Goal: Task Accomplishment & Management: Use online tool/utility

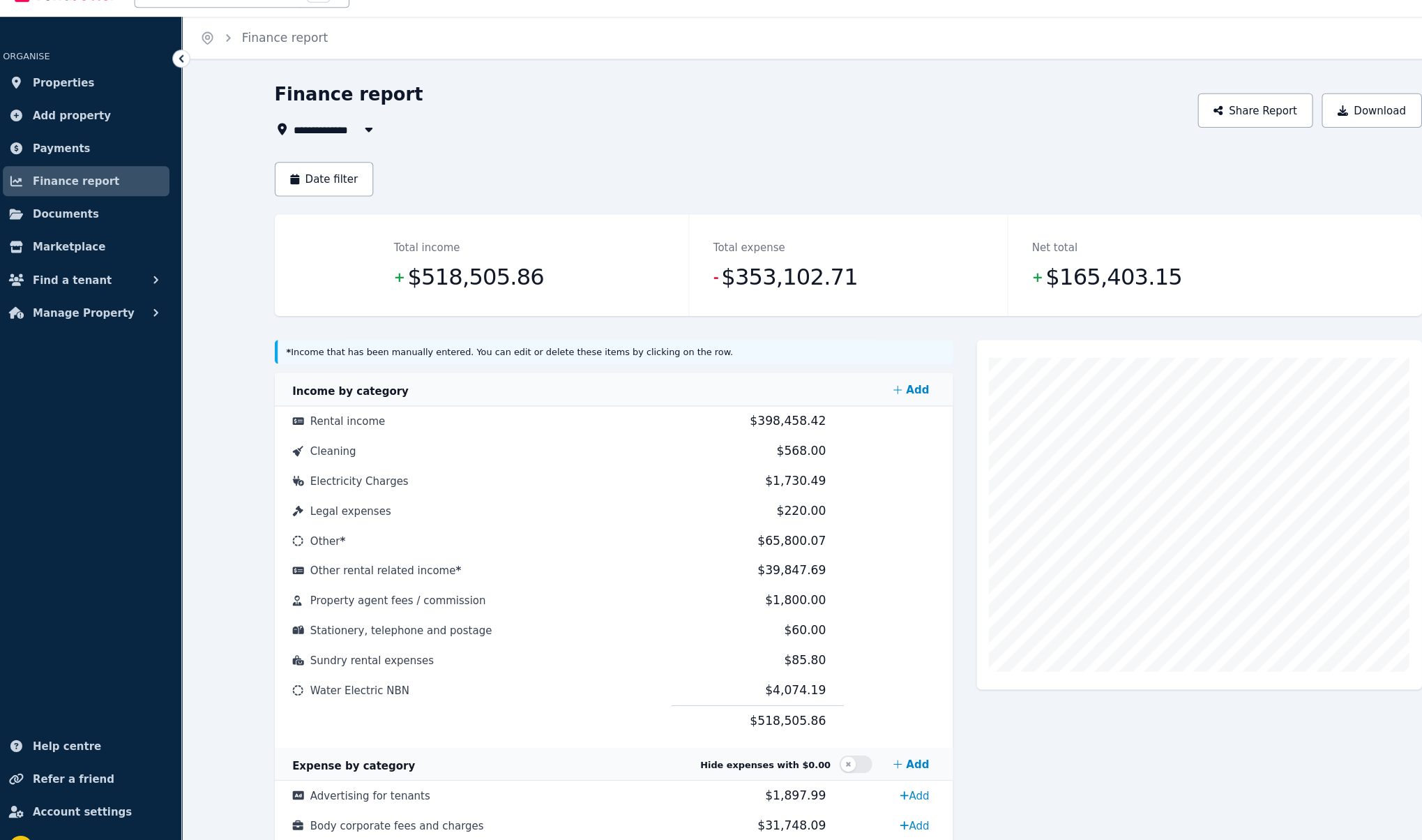
click at [342, 145] on button "button" at bounding box center [353, 149] width 26 height 16
type input "**********"
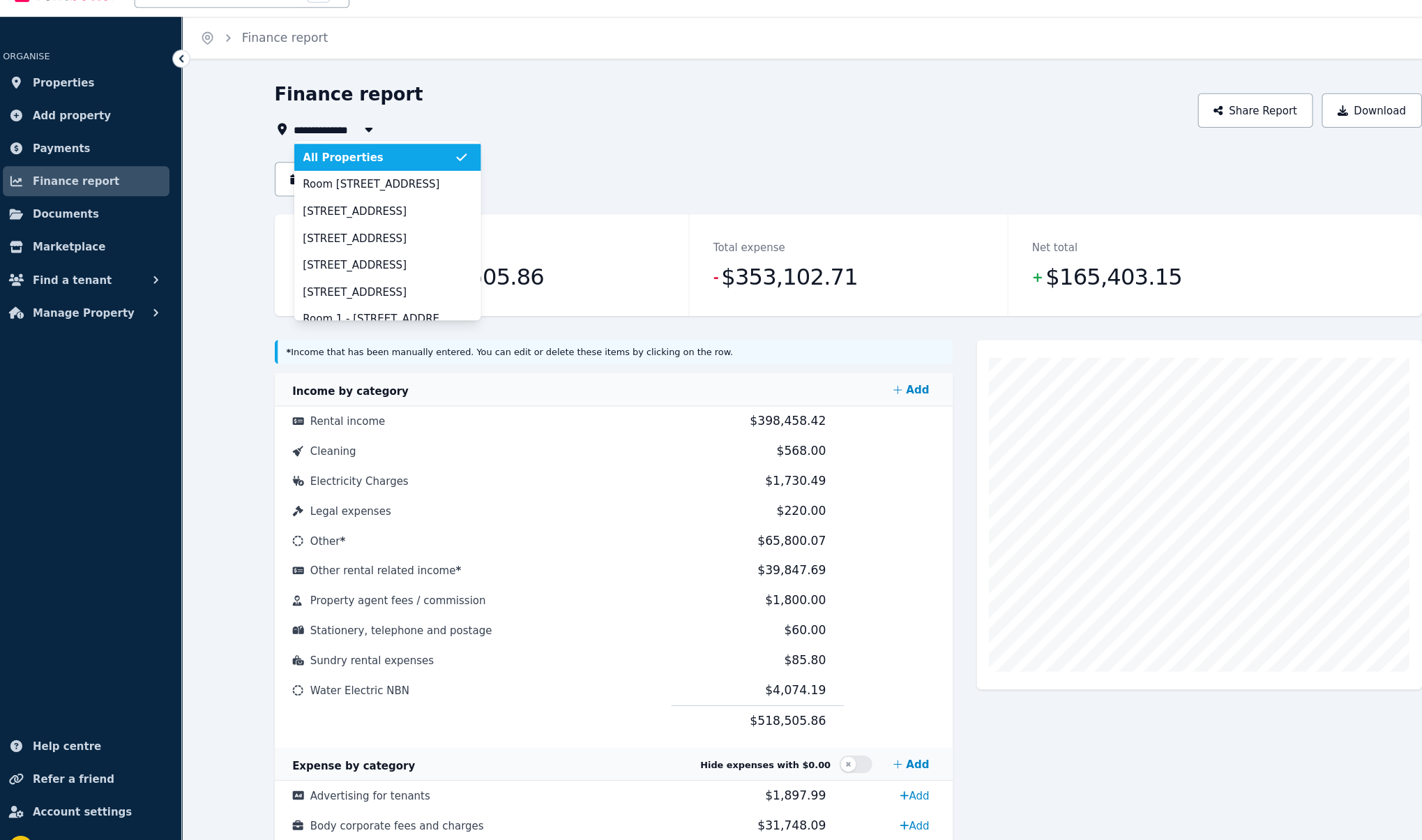
click at [111, 114] on link "Properties" at bounding box center [88, 106] width 156 height 28
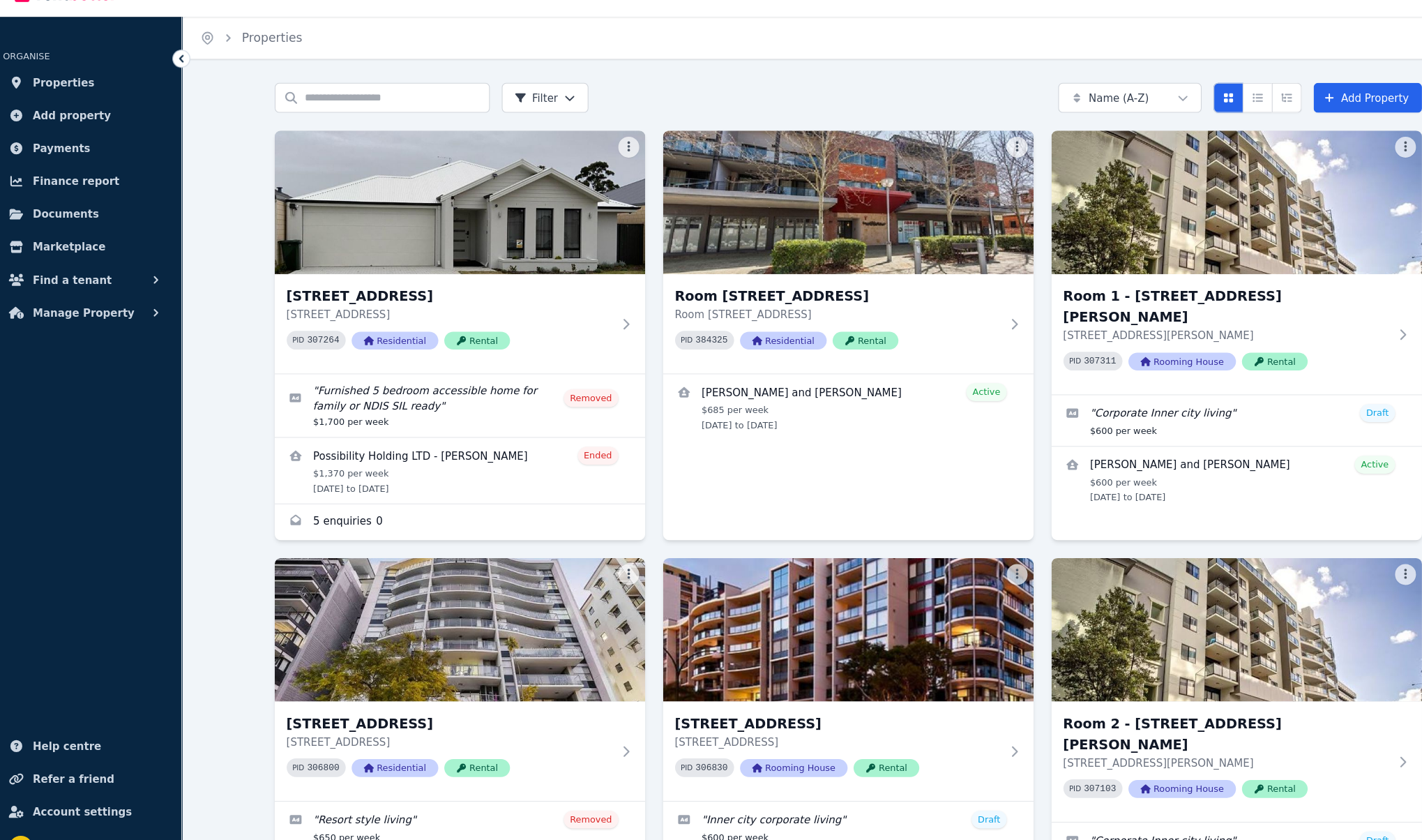
click at [538, 119] on html "Open main menu Inbox Open user menu ORGANISE Properties Add property Payments F…" at bounding box center [711, 420] width 1422 height 840
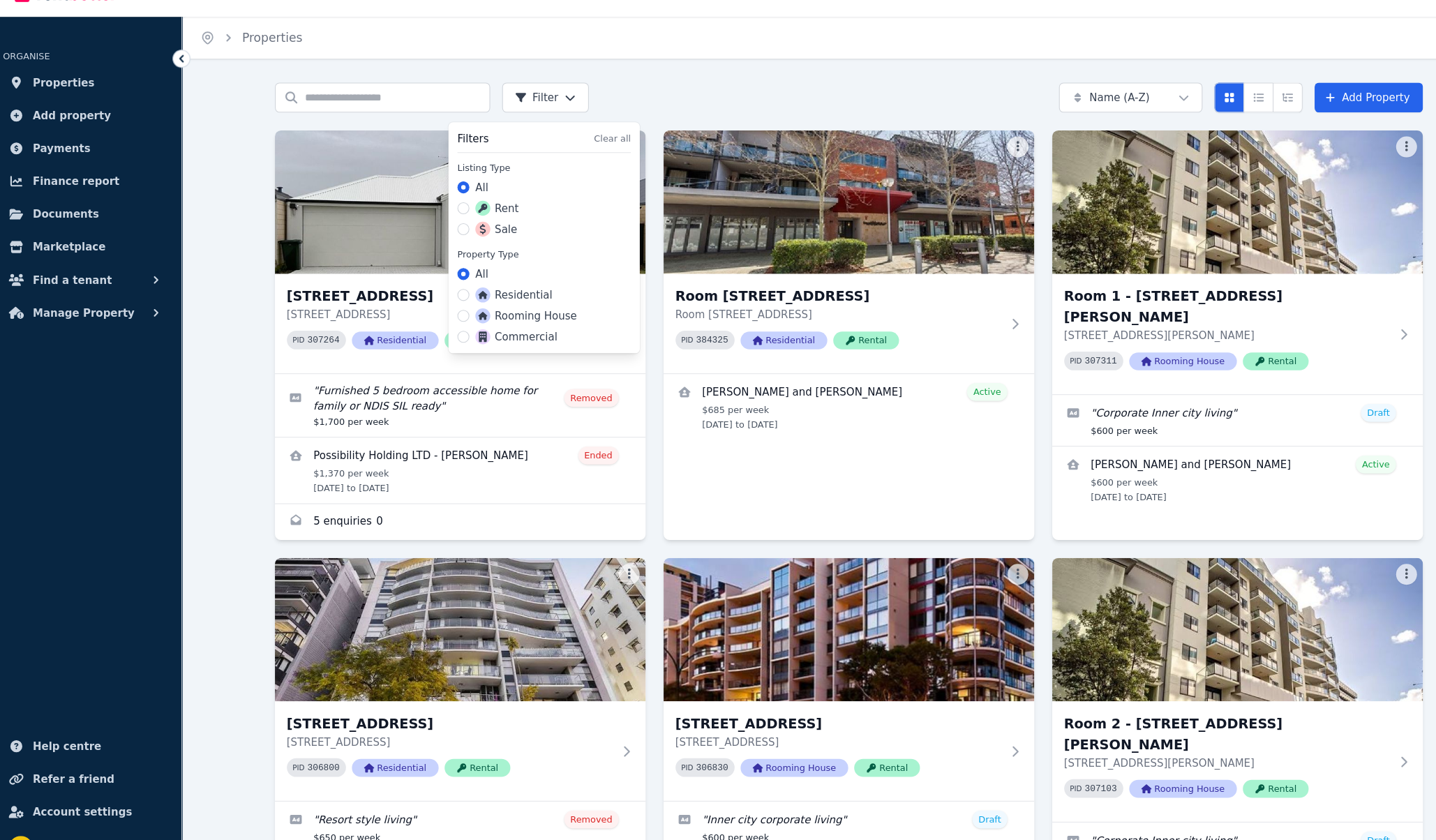
click at [541, 117] on html "Open main menu Inbox Open user menu ORGANISE Properties Add property Payments F…" at bounding box center [718, 420] width 1436 height 840
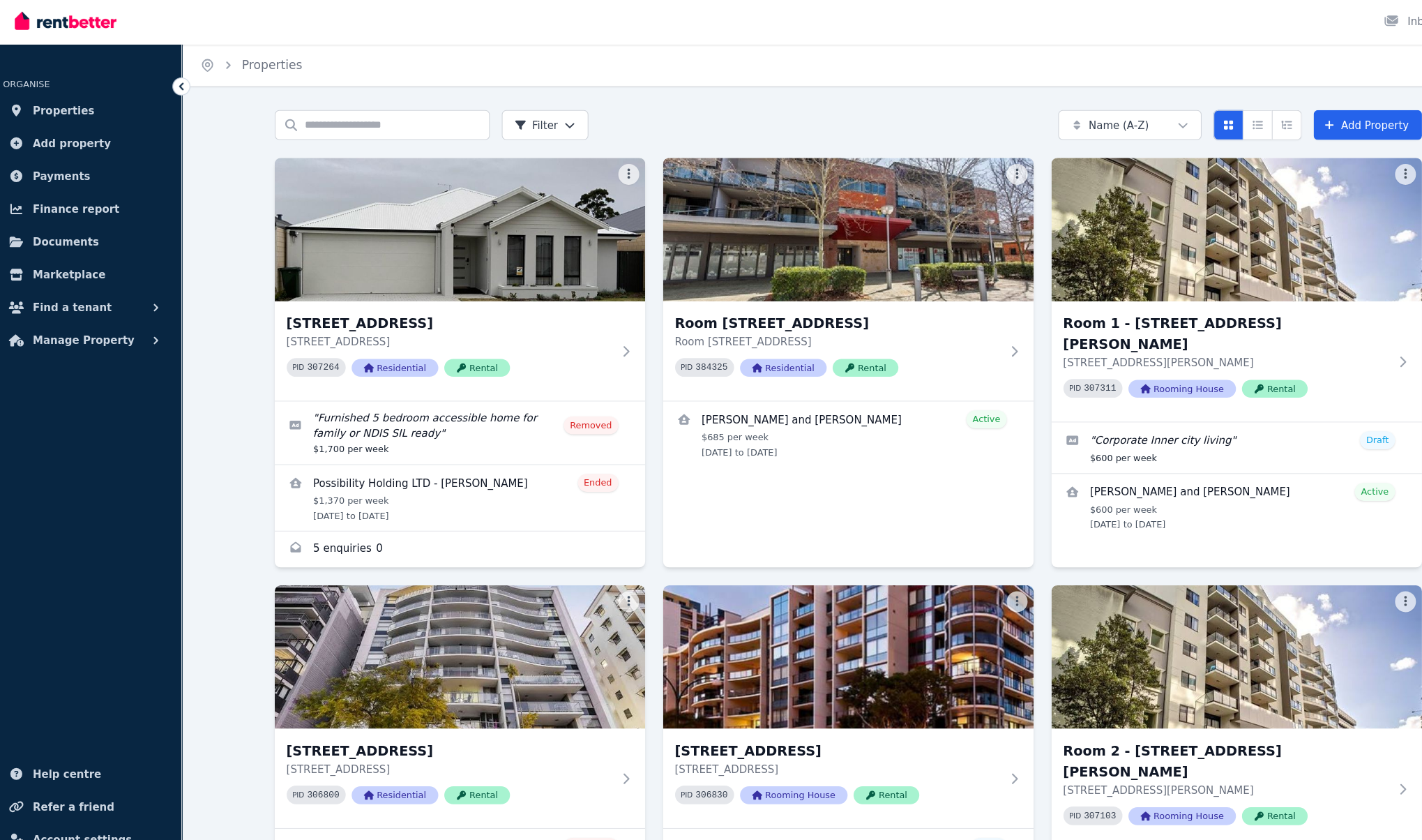
click at [93, 190] on span "Finance report" at bounding box center [79, 198] width 81 height 16
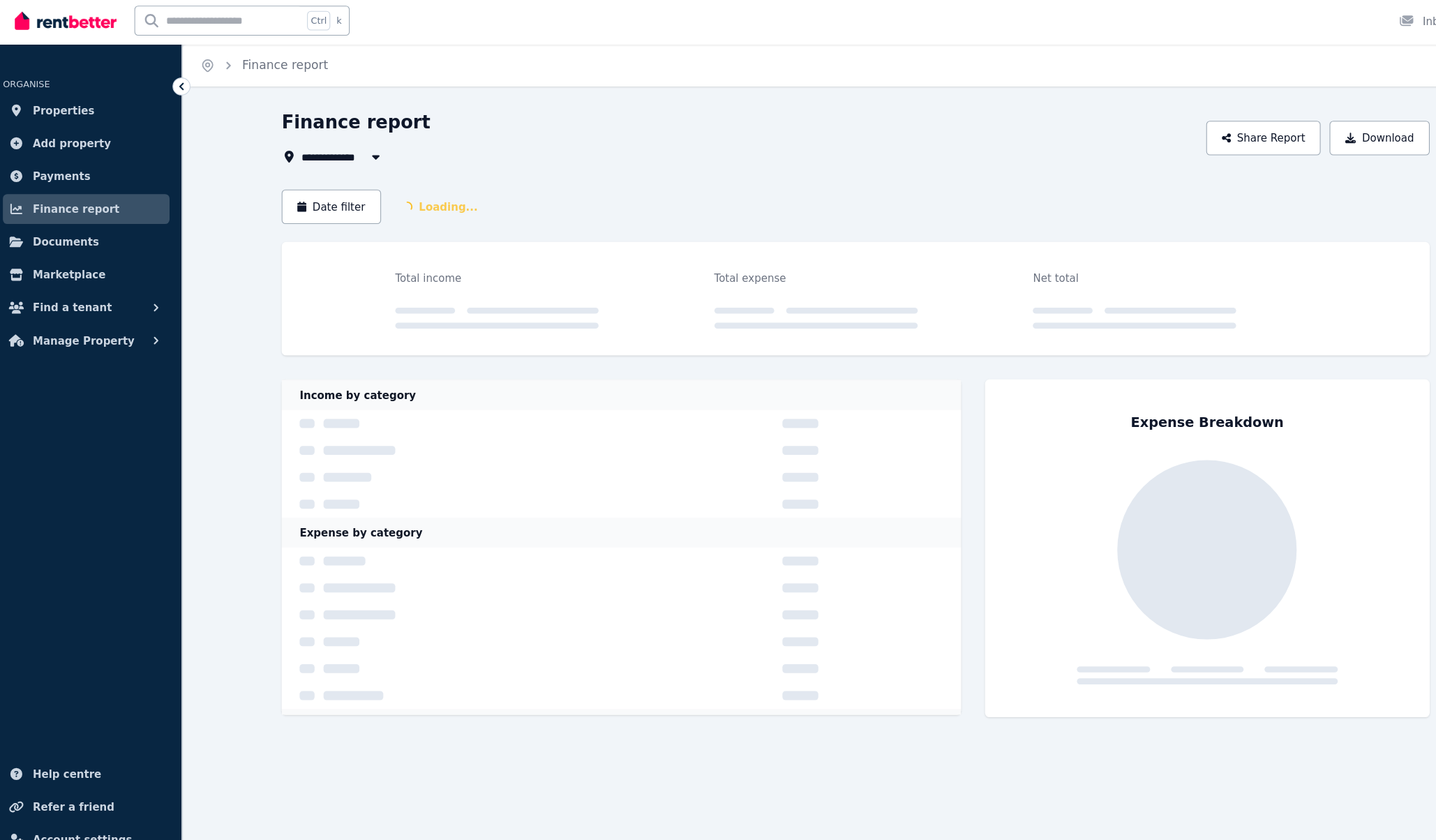
click at [129, 312] on button "Manage Property" at bounding box center [88, 320] width 156 height 28
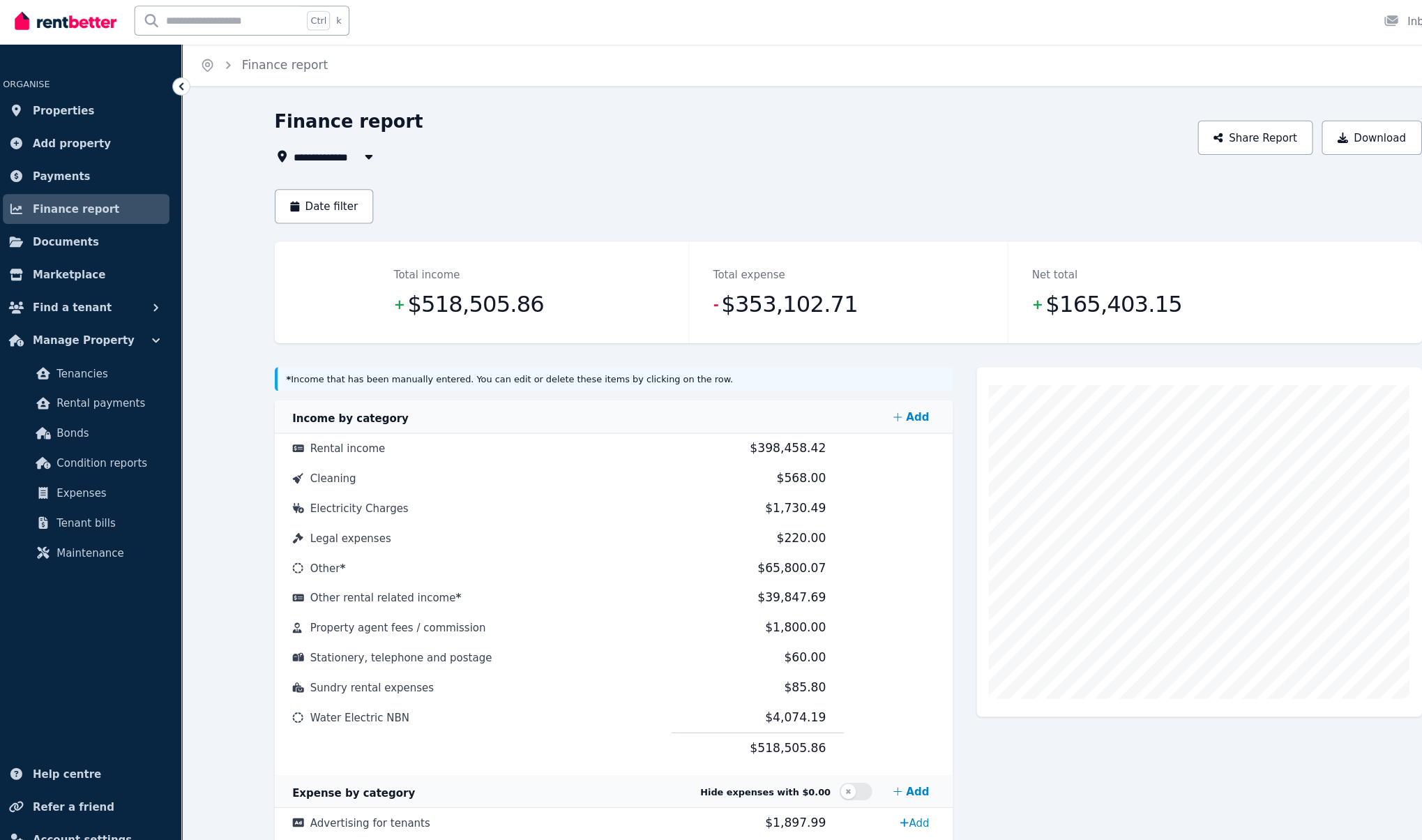
click at [77, 109] on span "Properties" at bounding box center [67, 106] width 57 height 16
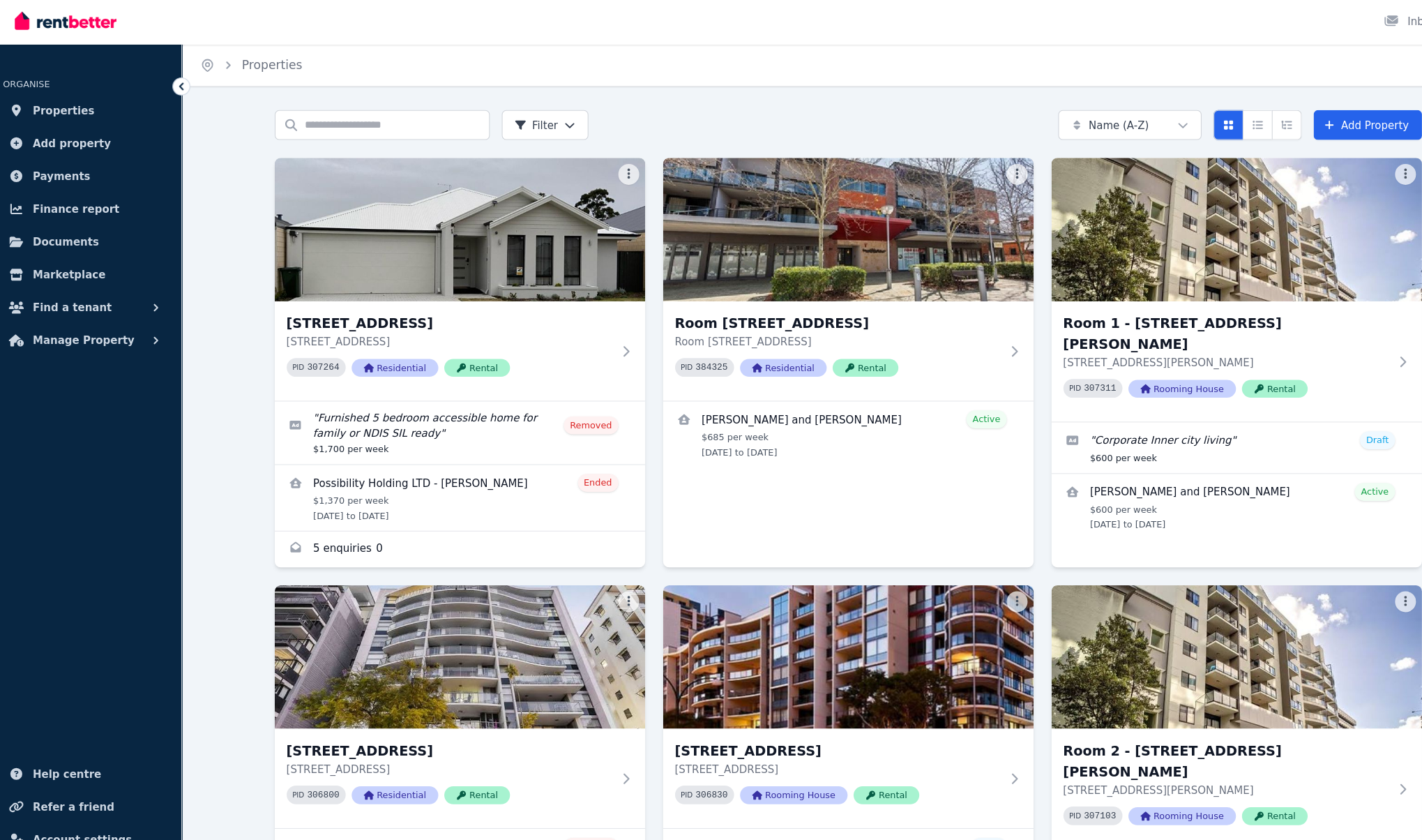
click at [1216, 695] on h3 "Room 2 - [STREET_ADDRESS][PERSON_NAME]" at bounding box center [1153, 714] width 304 height 39
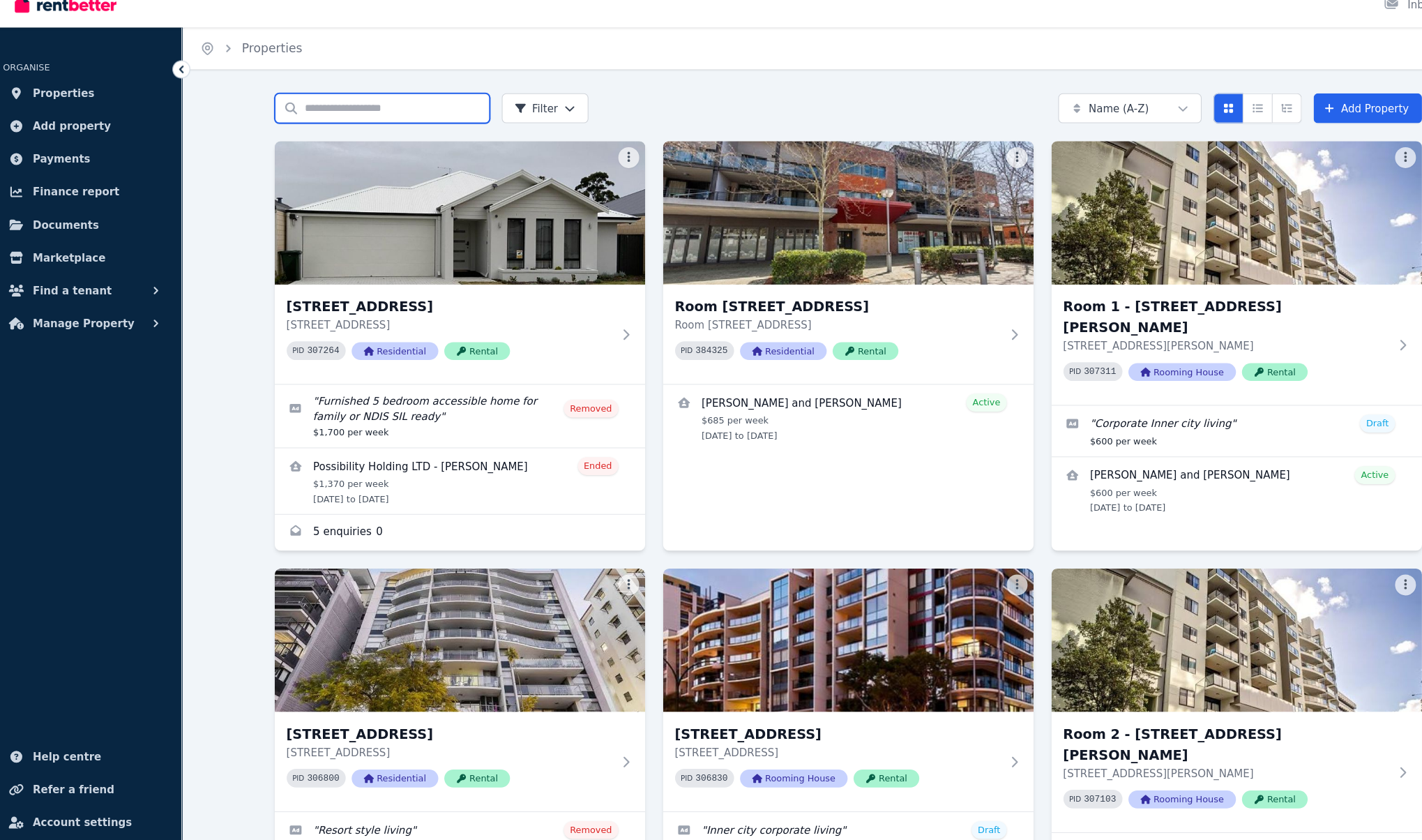
click at [325, 119] on input "Search properties" at bounding box center [366, 119] width 201 height 28
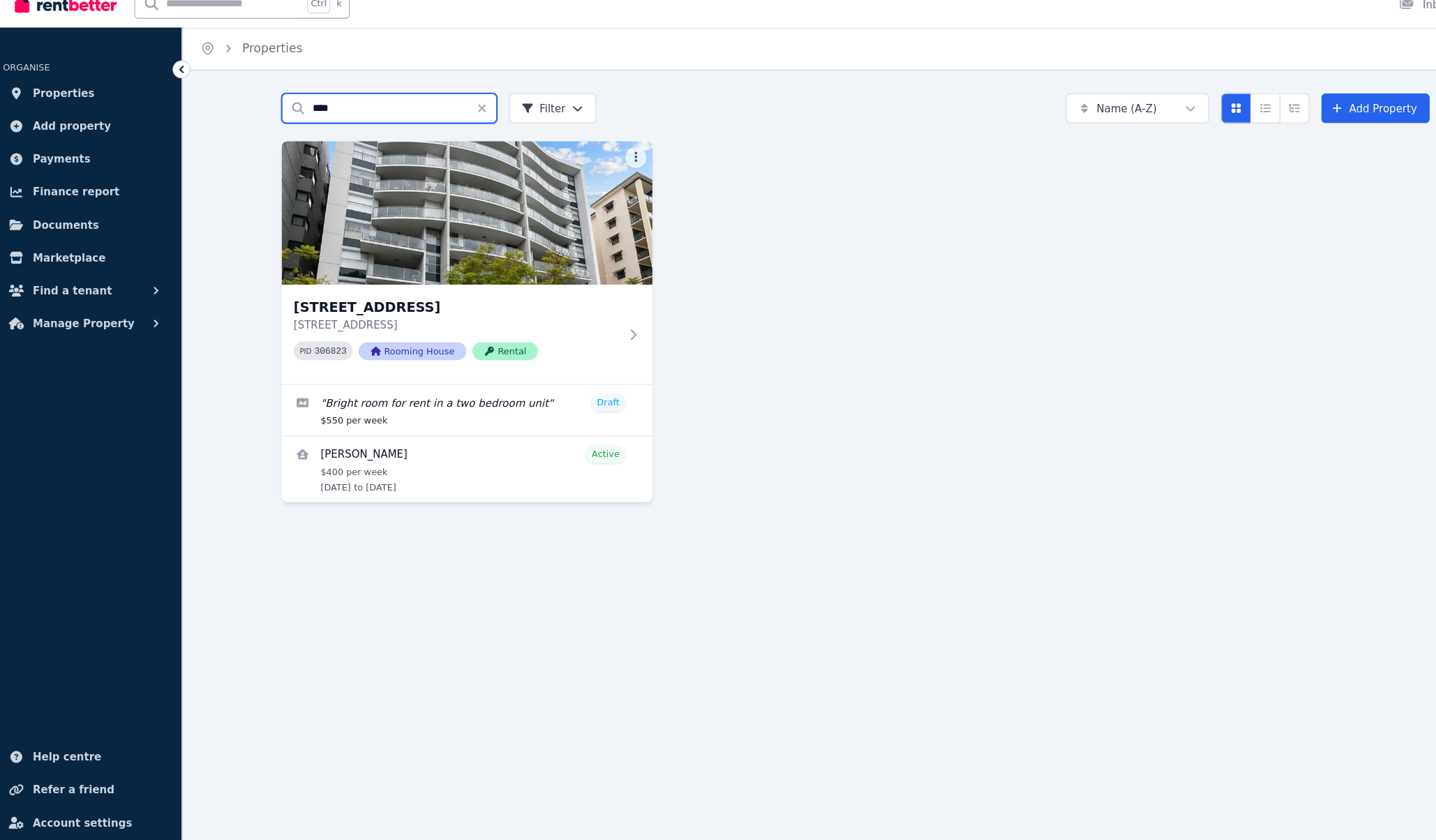
type input "****"
click at [555, 223] on img at bounding box center [443, 217] width 346 height 134
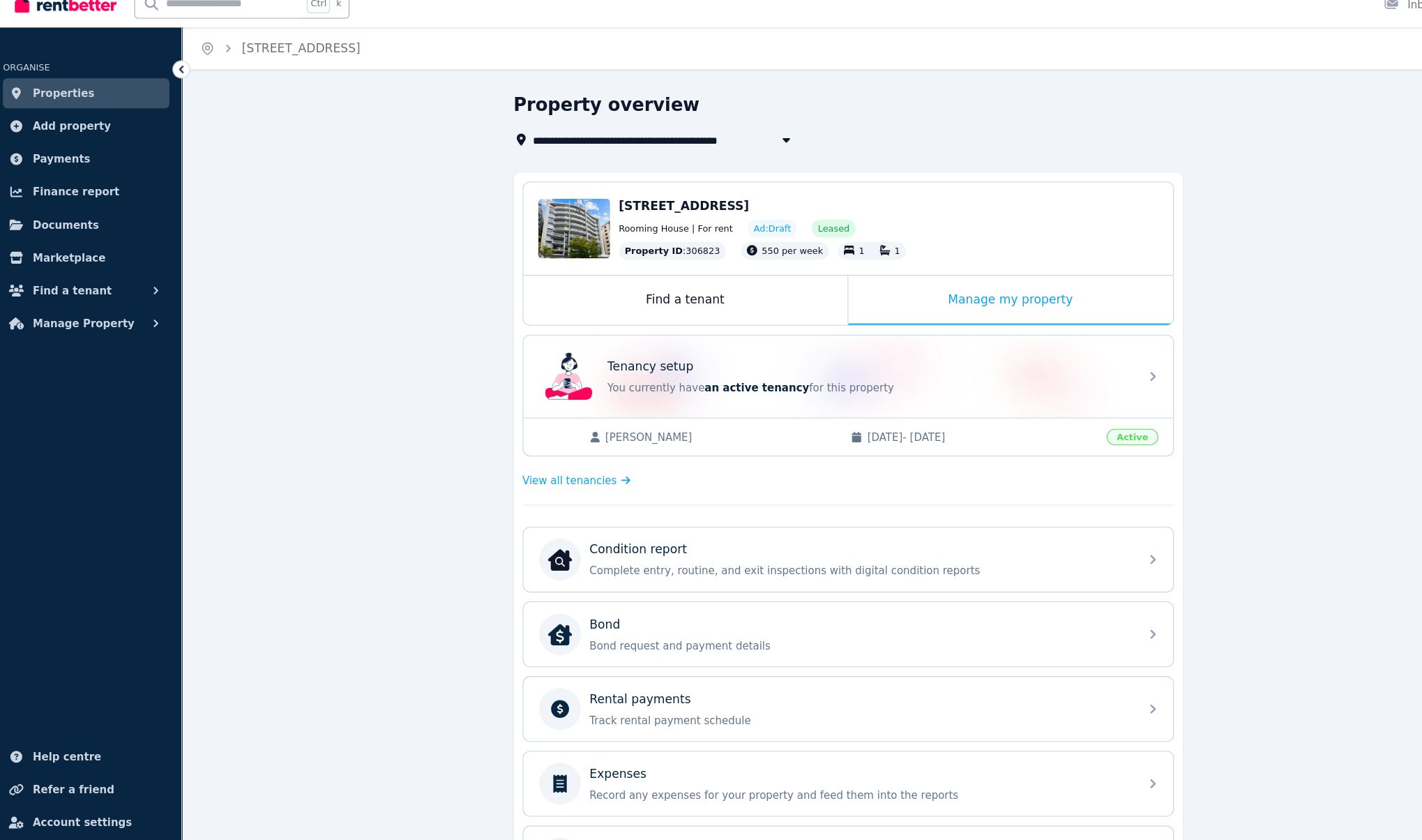
click at [695, 549] on p "Complete entry, routine, and exit inspections with digital condition reports" at bounding box center [812, 551] width 505 height 14
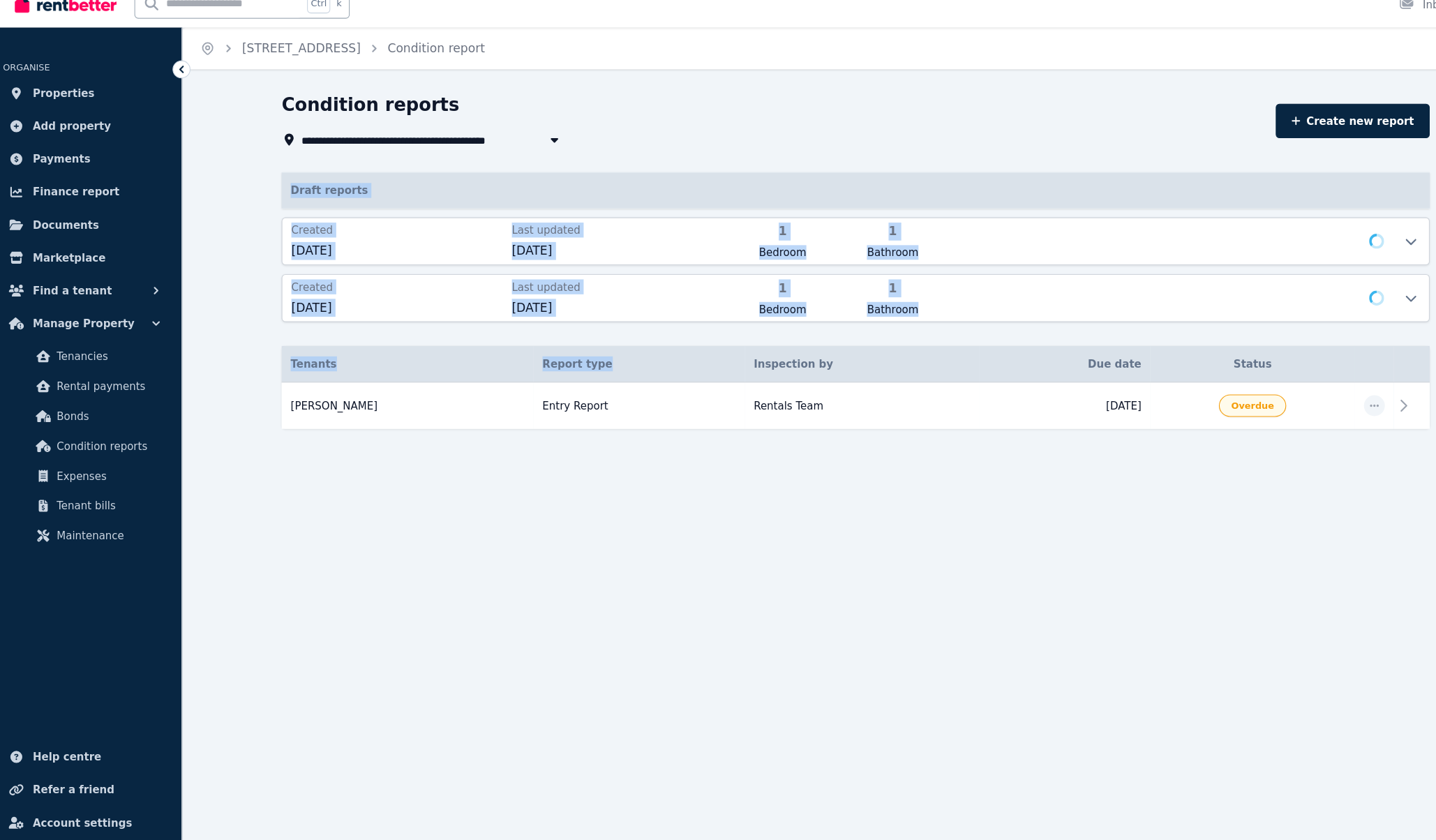
drag, startPoint x: 695, startPoint y: 549, endPoint x: 557, endPoint y: 364, distance: 230.8
click at [557, 364] on div "**********" at bounding box center [718, 420] width 1436 height 840
click at [405, 517] on div "**********" at bounding box center [718, 420] width 1436 height 840
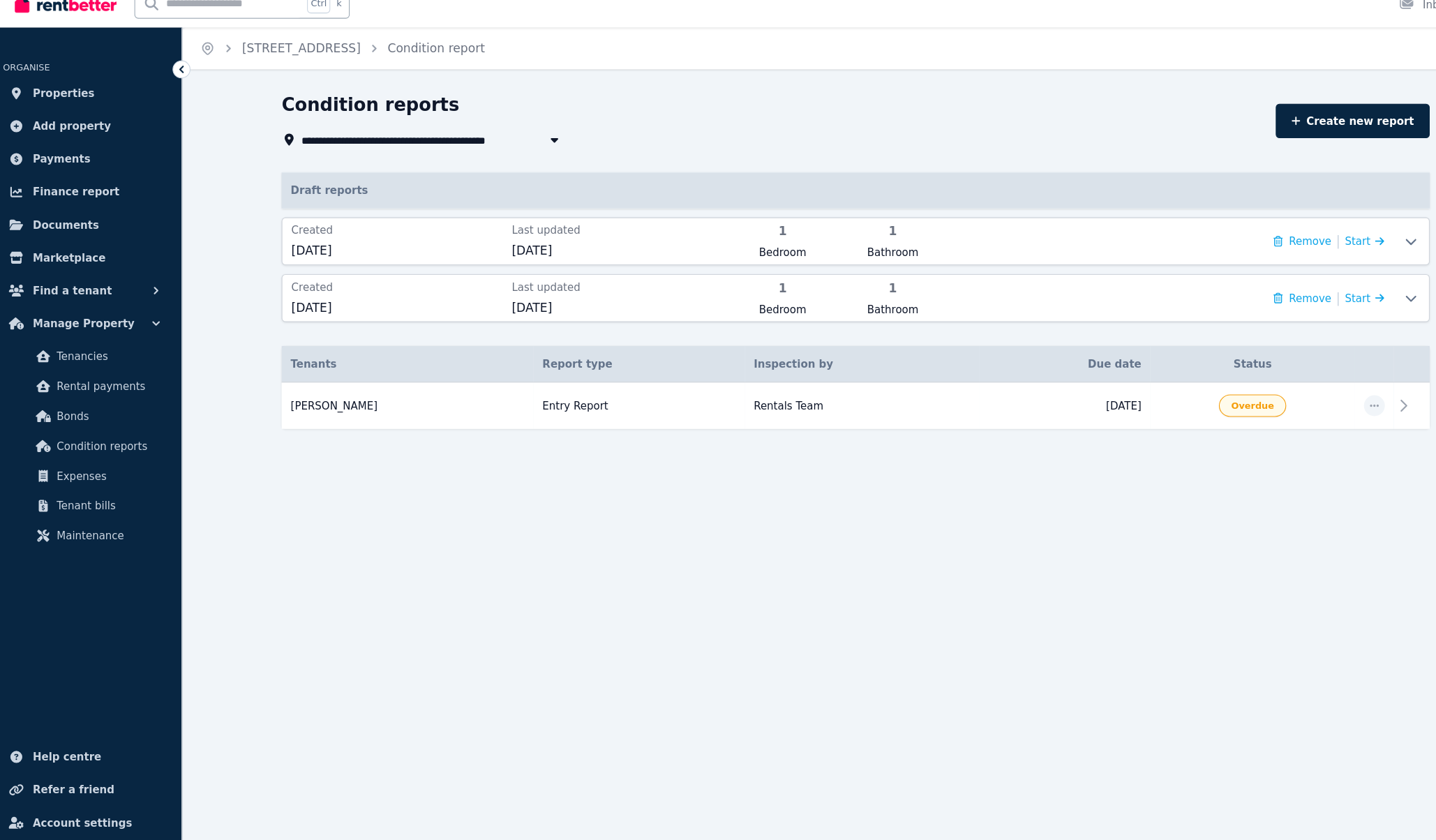
click at [1285, 138] on link "Create new report" at bounding box center [1271, 131] width 144 height 32
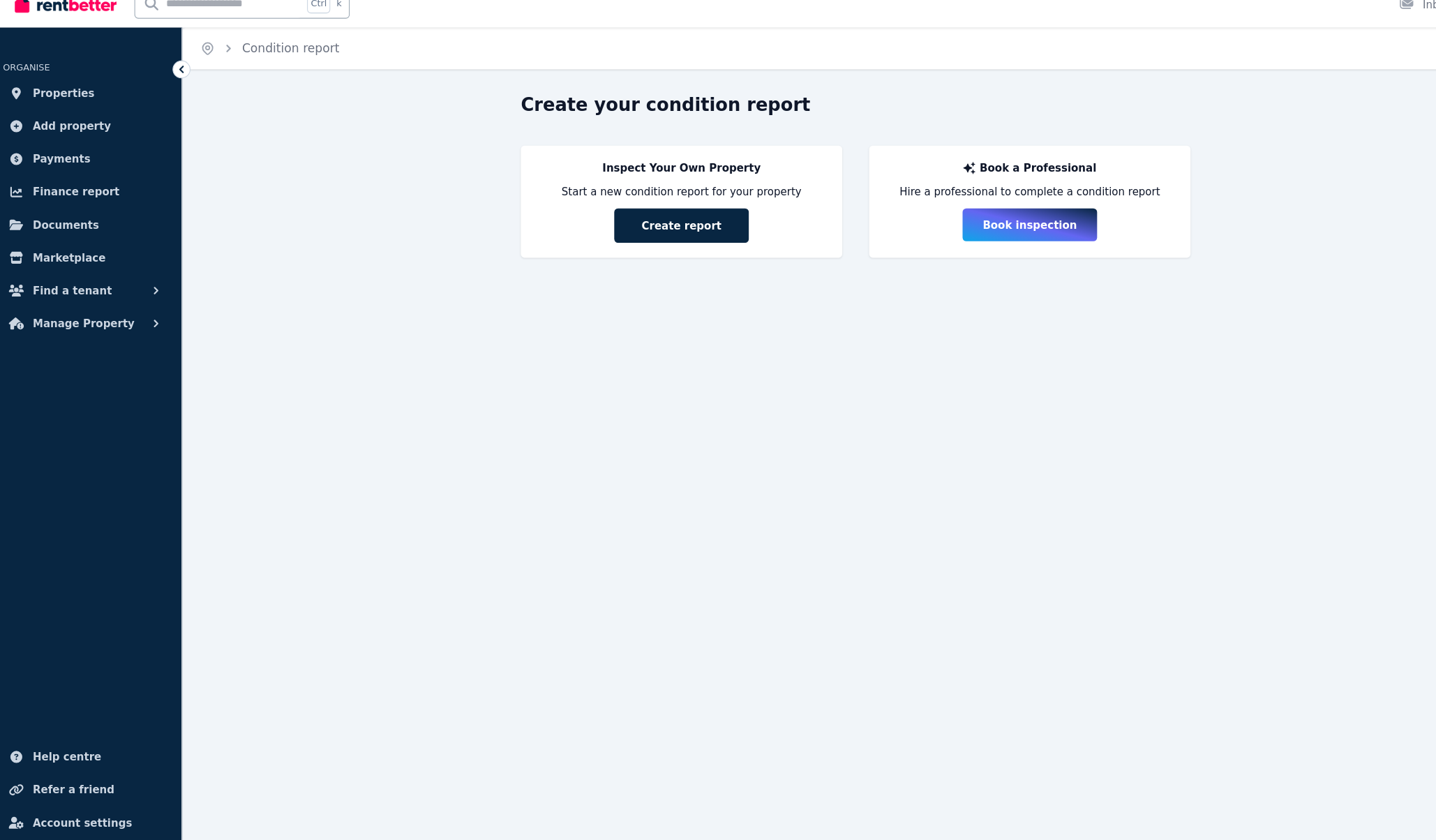
click at [641, 231] on button "Create report" at bounding box center [645, 229] width 126 height 32
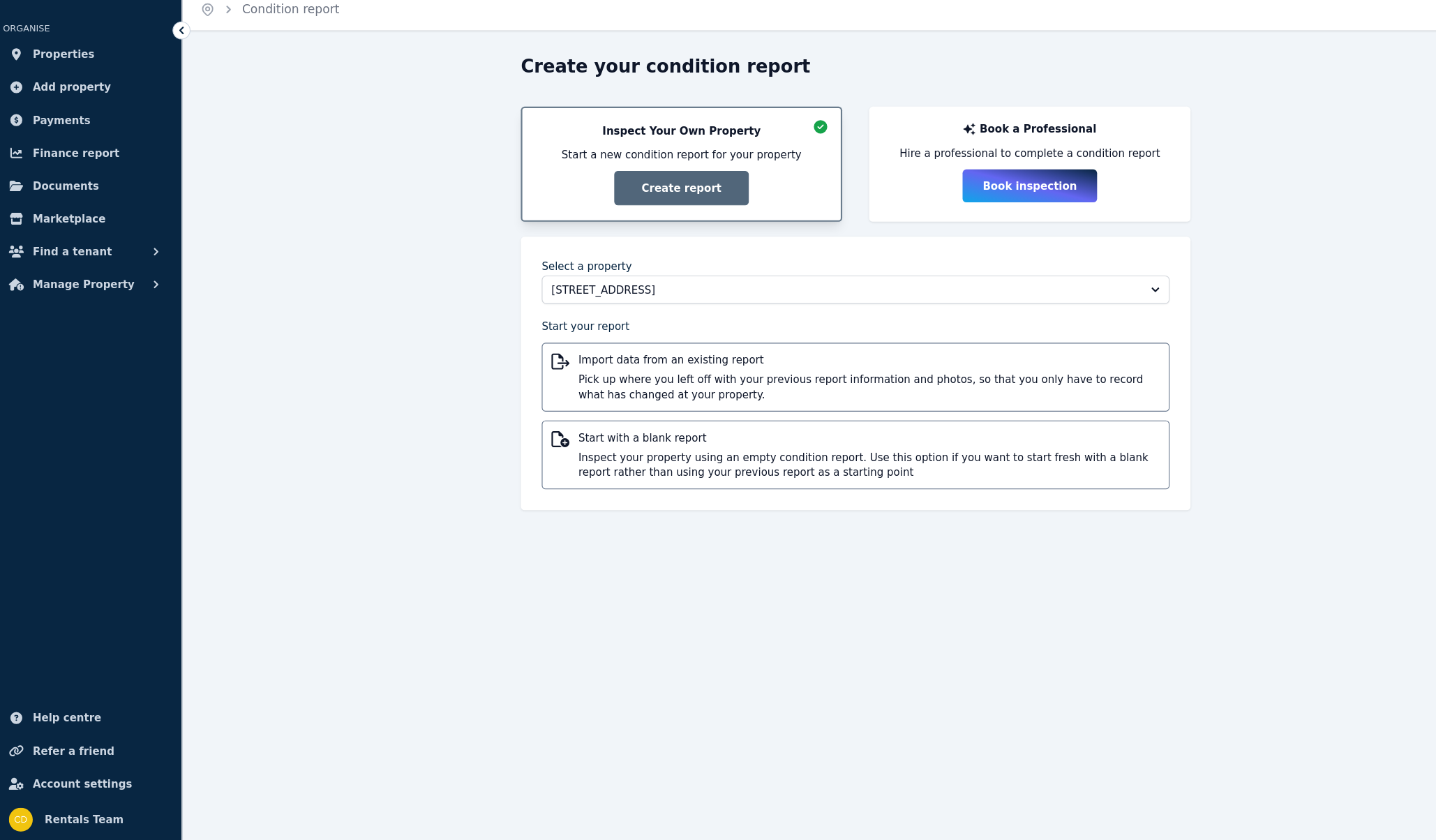
click at [652, 408] on span "Pick up where you left off with your previous report information and photos, so…" at bounding box center [819, 416] width 543 height 28
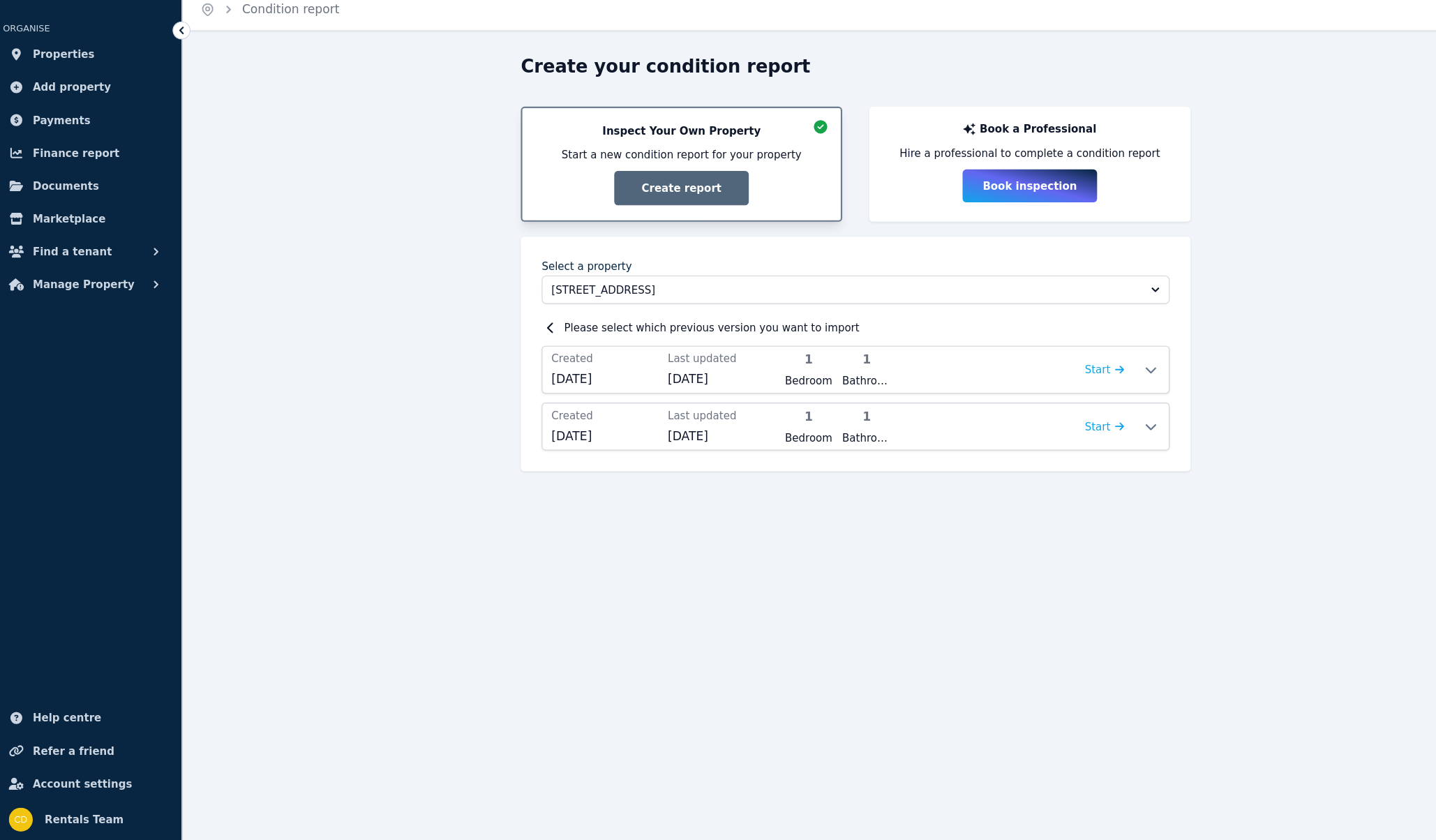
click at [1087, 399] on icon at bounding box center [1083, 400] width 16 height 11
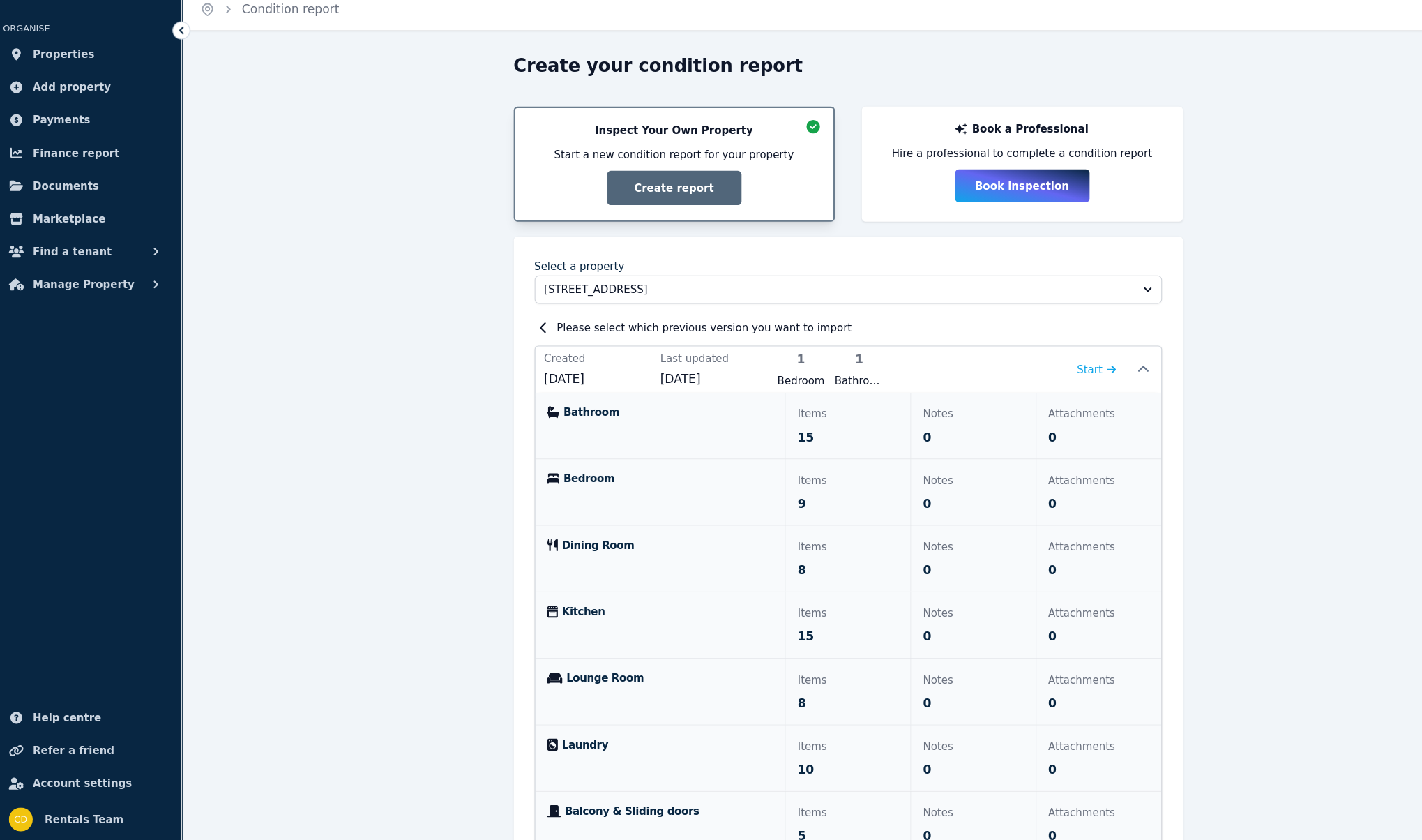
click at [1077, 396] on icon at bounding box center [1076, 400] width 16 height 11
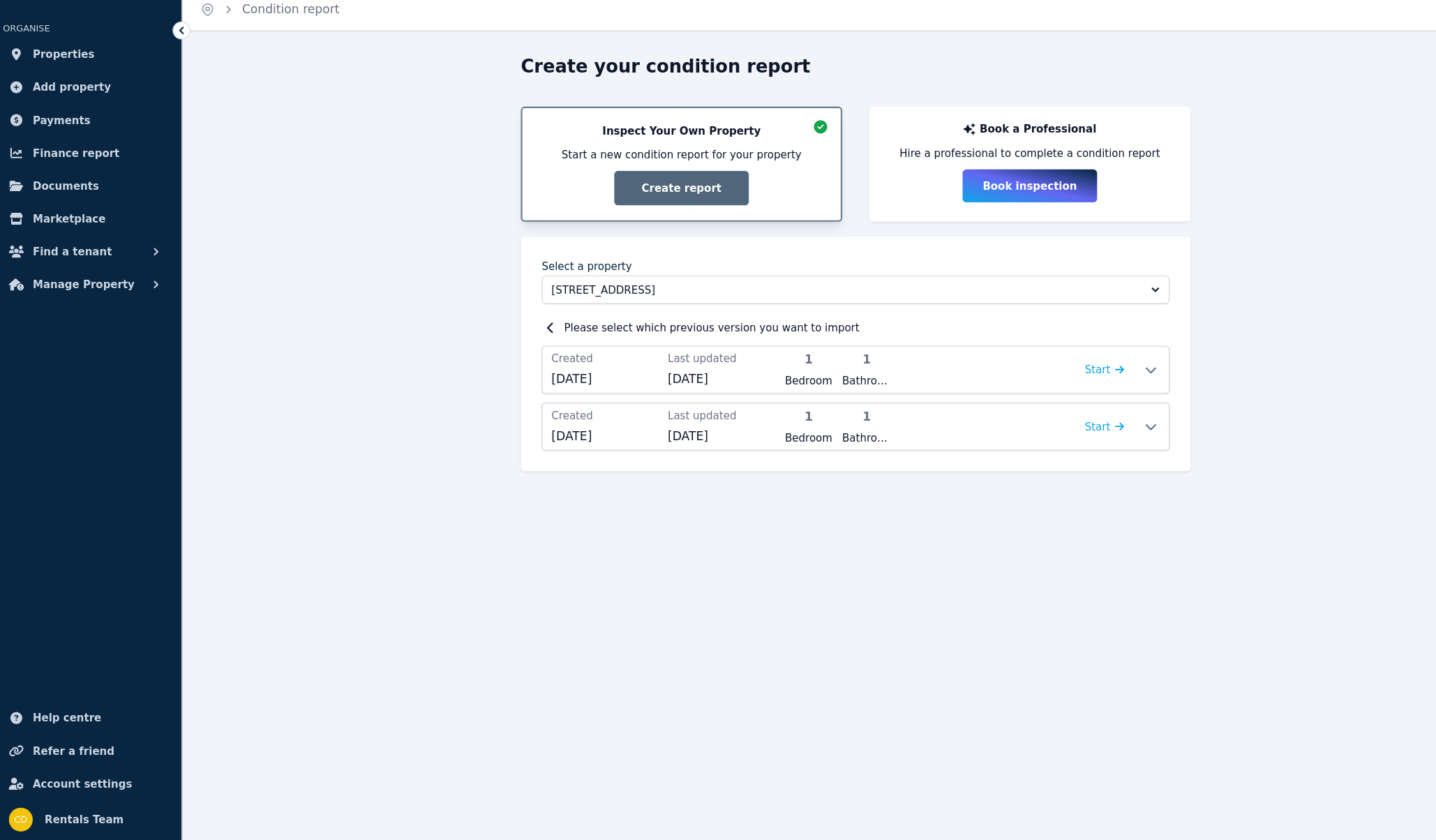
click at [1087, 448] on icon at bounding box center [1083, 453] width 16 height 11
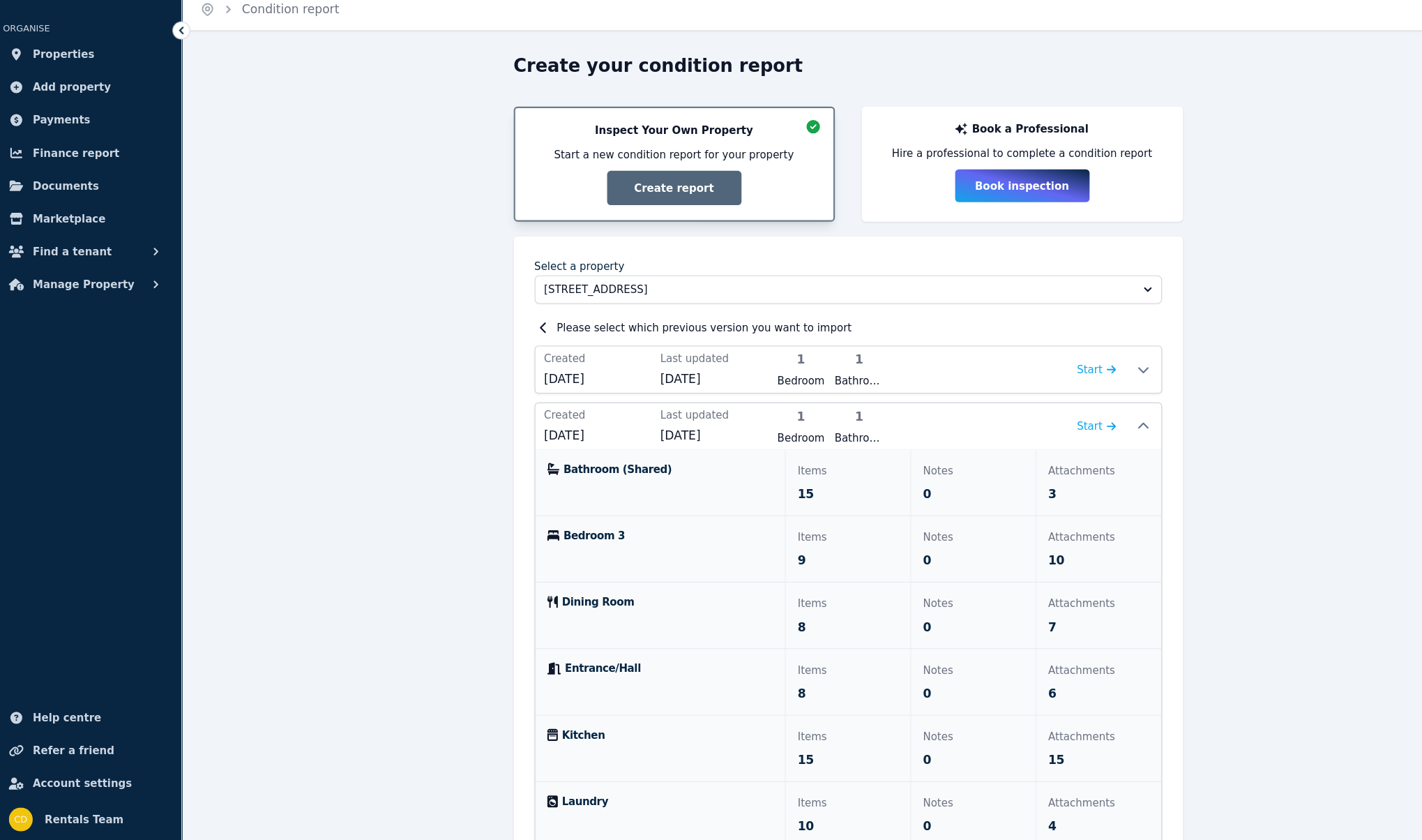
click at [1077, 396] on icon at bounding box center [1076, 400] width 16 height 11
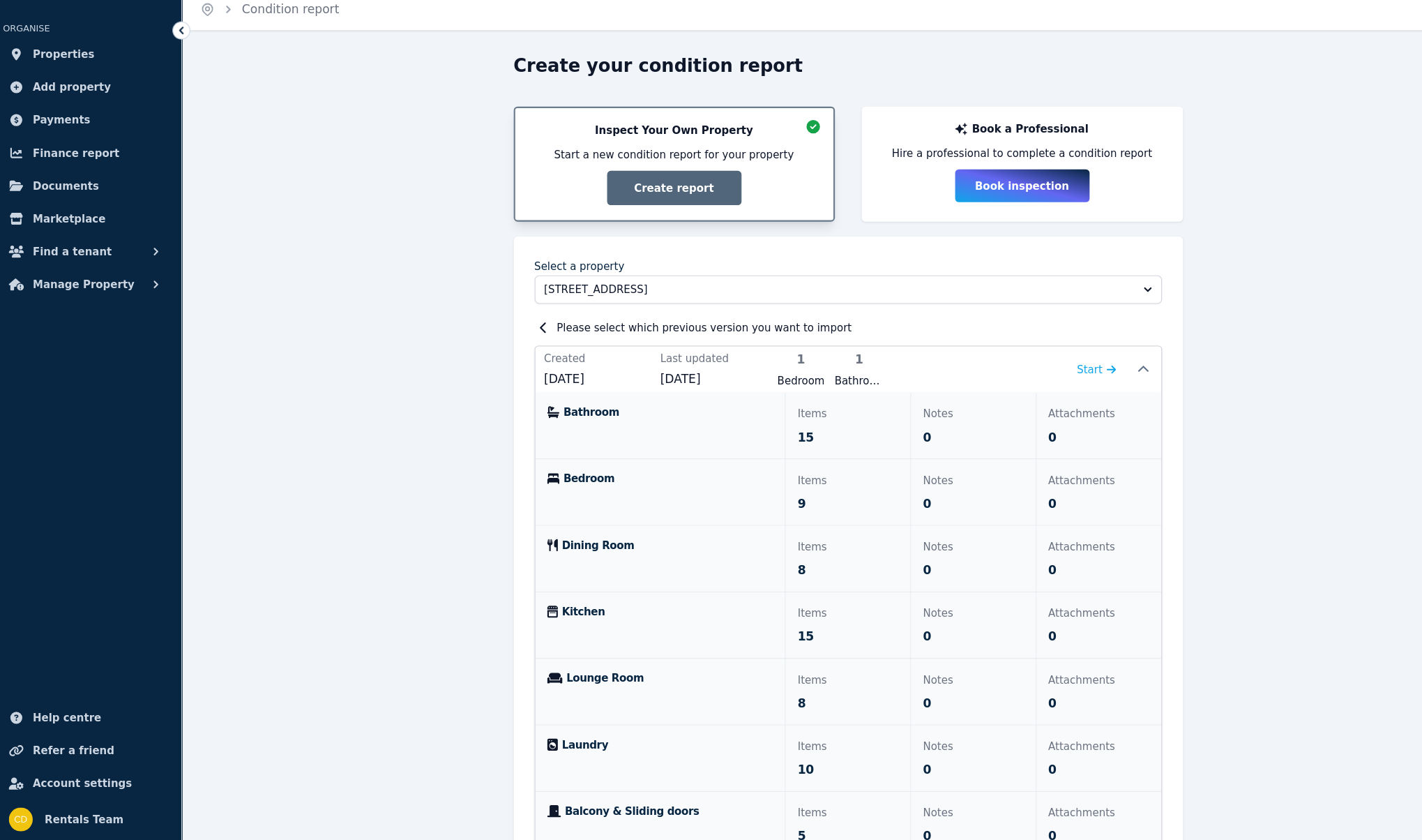
click at [1077, 396] on icon at bounding box center [1076, 400] width 16 height 11
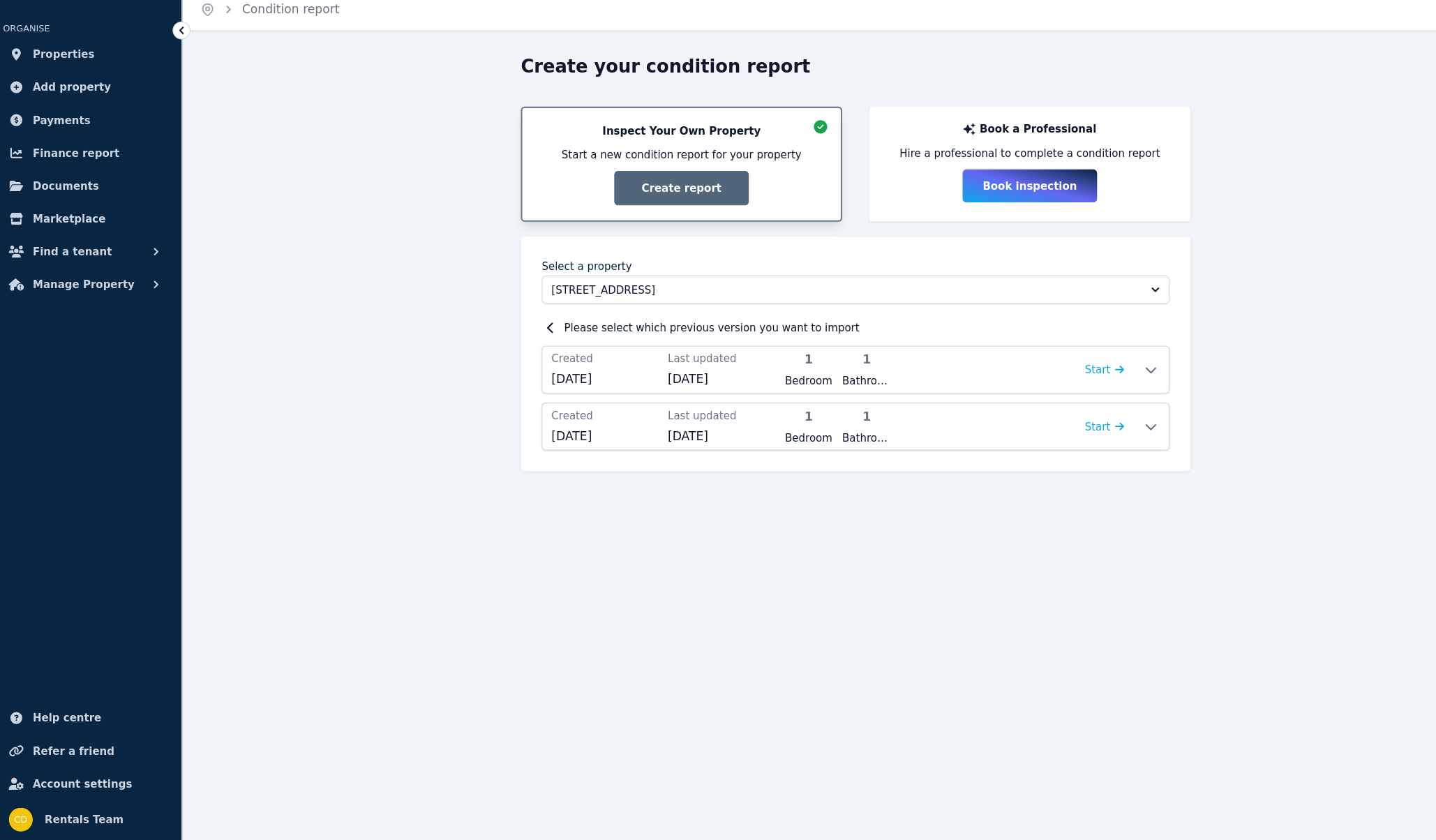
click at [1042, 449] on span "Start" at bounding box center [1039, 453] width 36 height 16
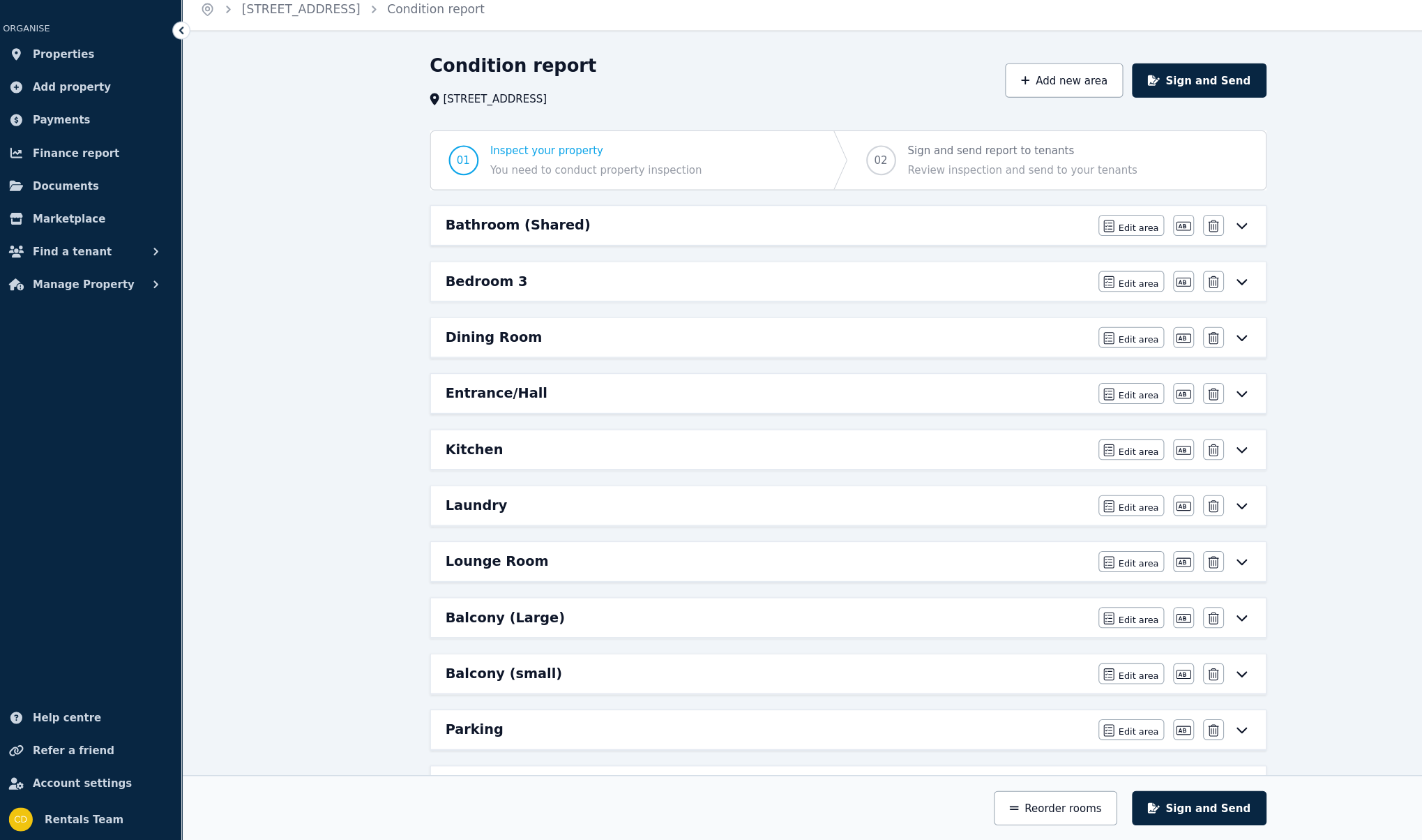
click at [1167, 270] on icon at bounding box center [1168, 265] width 16 height 11
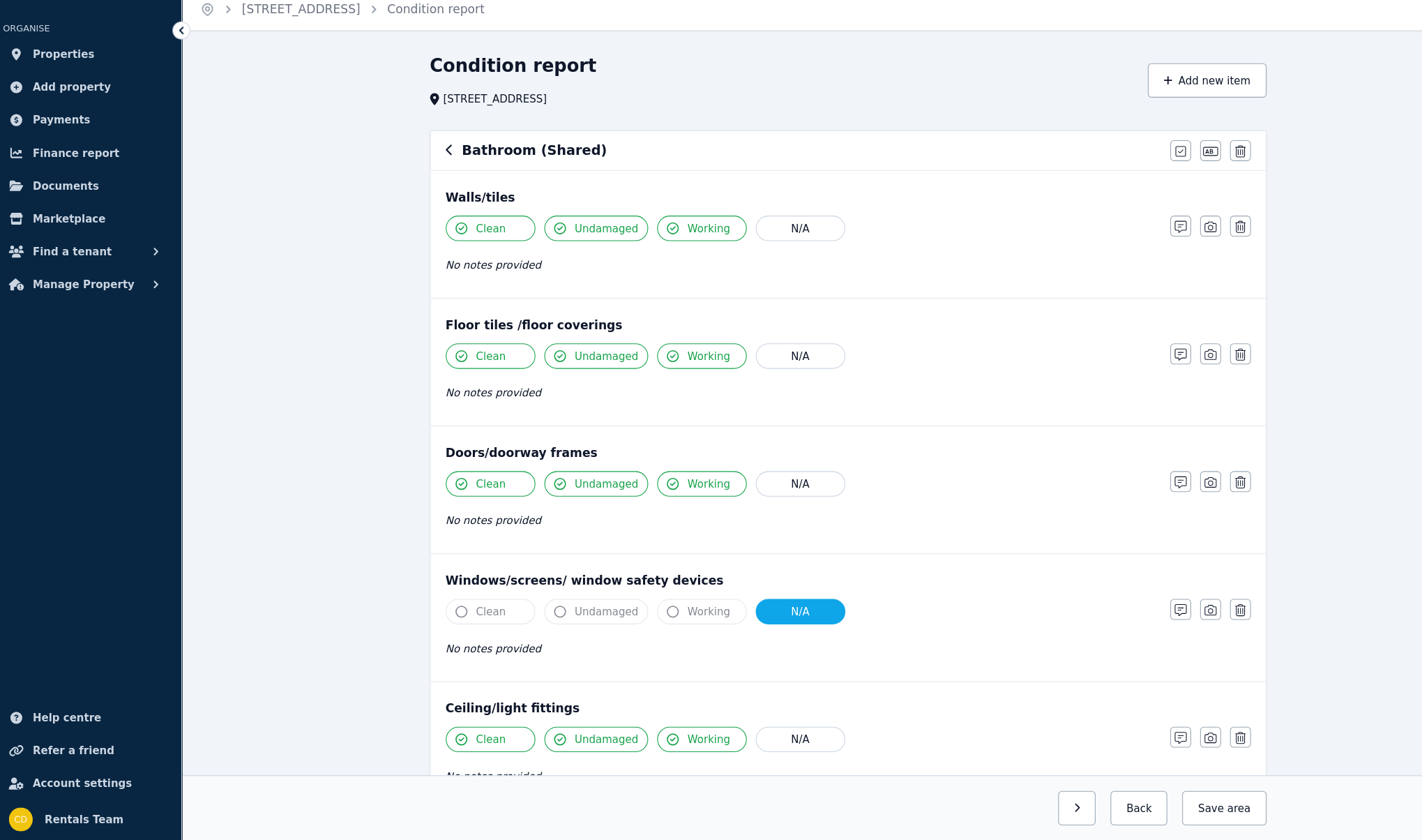
click at [496, 298] on span "No notes provided" at bounding box center [470, 303] width 89 height 11
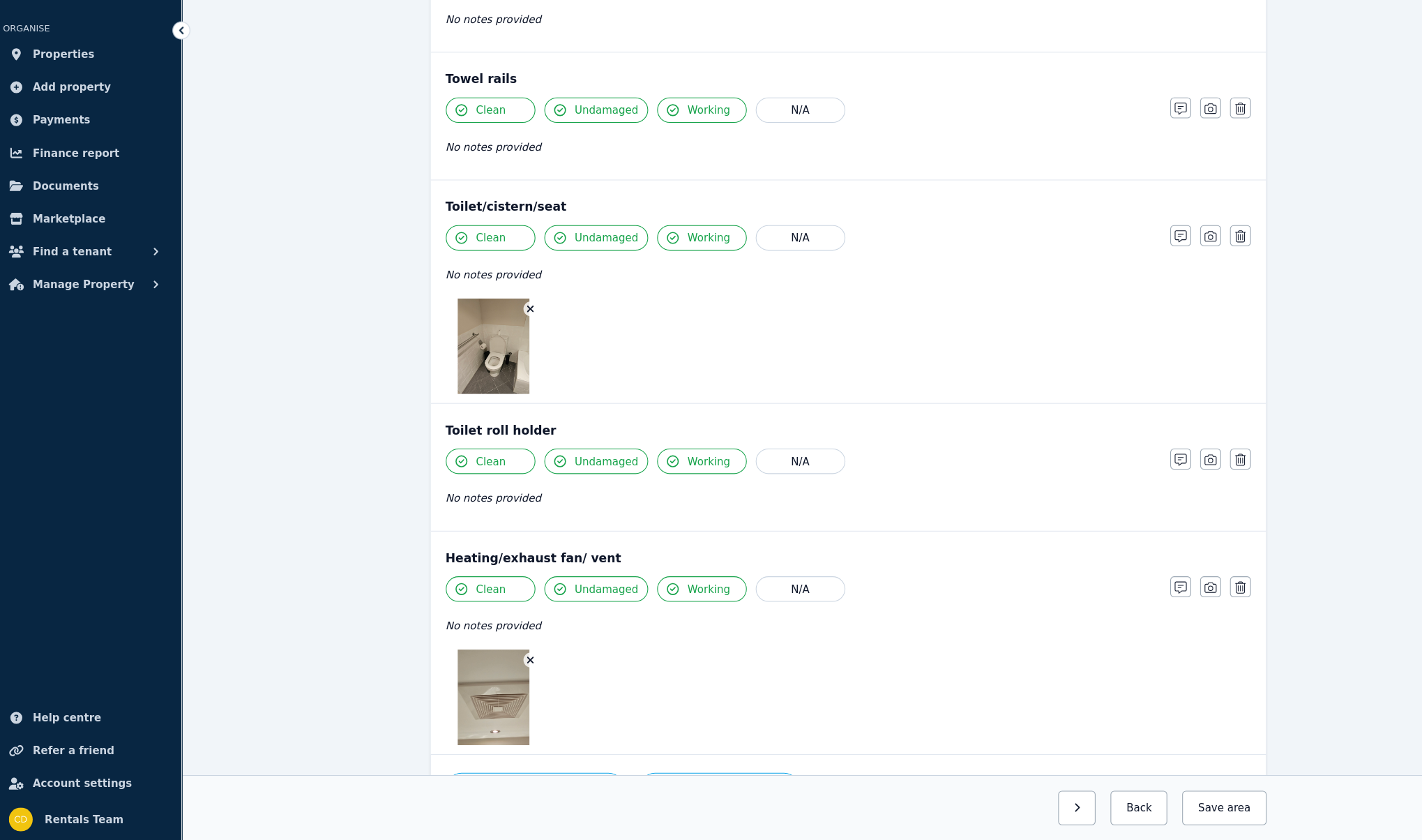
scroll to position [1595, 0]
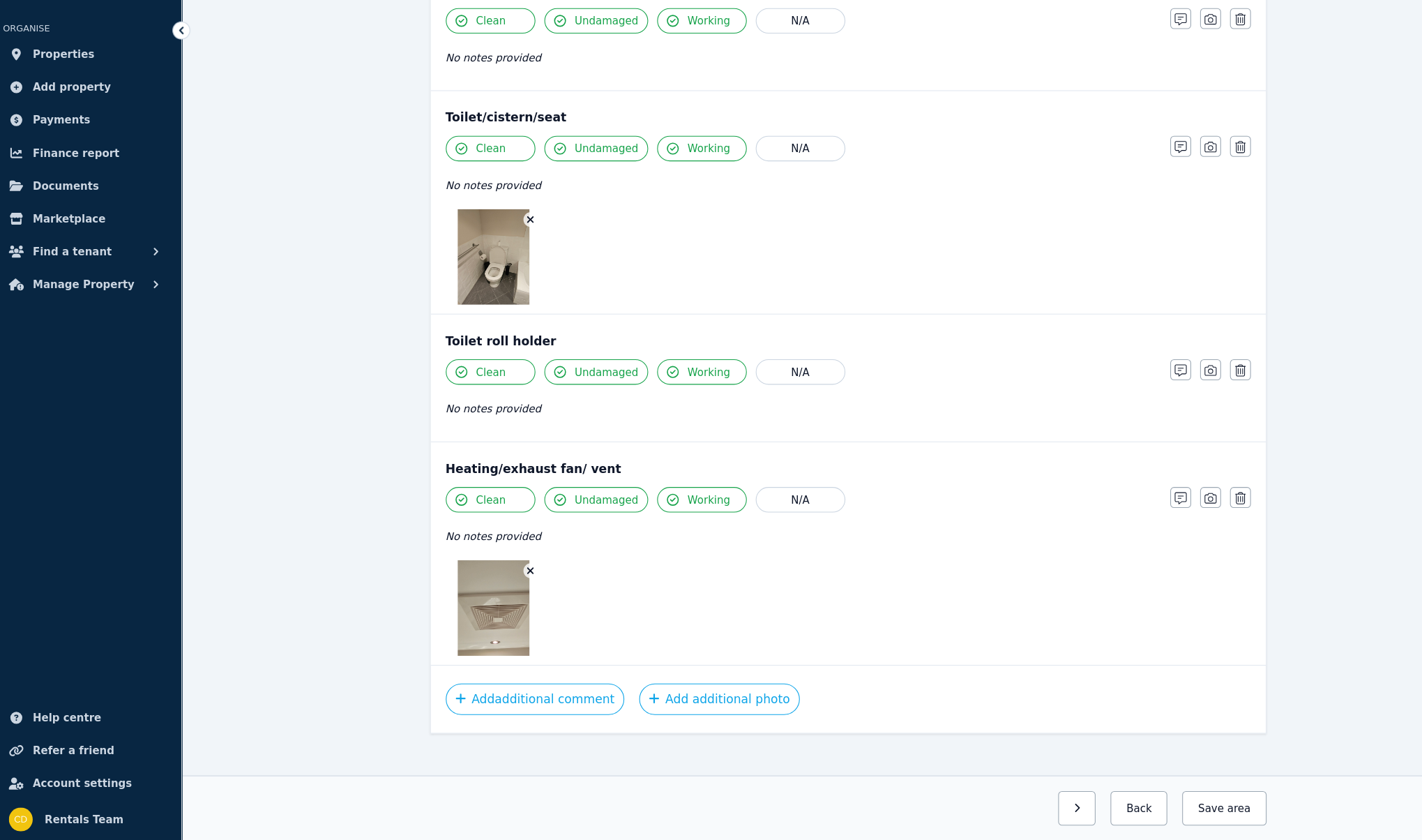
click at [508, 697] on button "Add additional comment" at bounding box center [509, 708] width 168 height 29
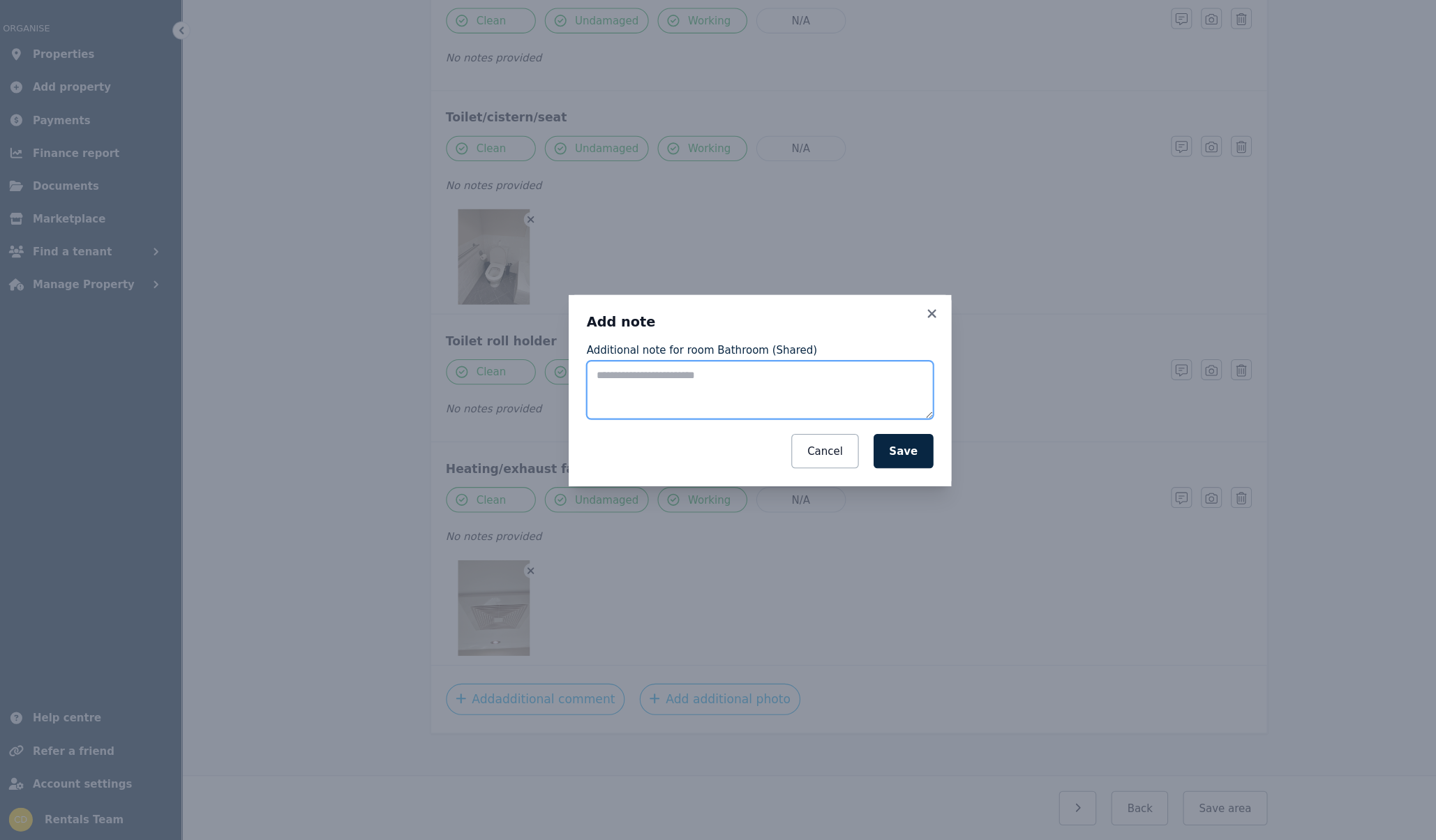
click at [678, 430] on textarea "Additional note for room Bathroom (Shared)" at bounding box center [717, 420] width 324 height 55
type textarea "**********"
click at [852, 479] on button "Save" at bounding box center [851, 476] width 56 height 32
